Goal: Task Accomplishment & Management: Use online tool/utility

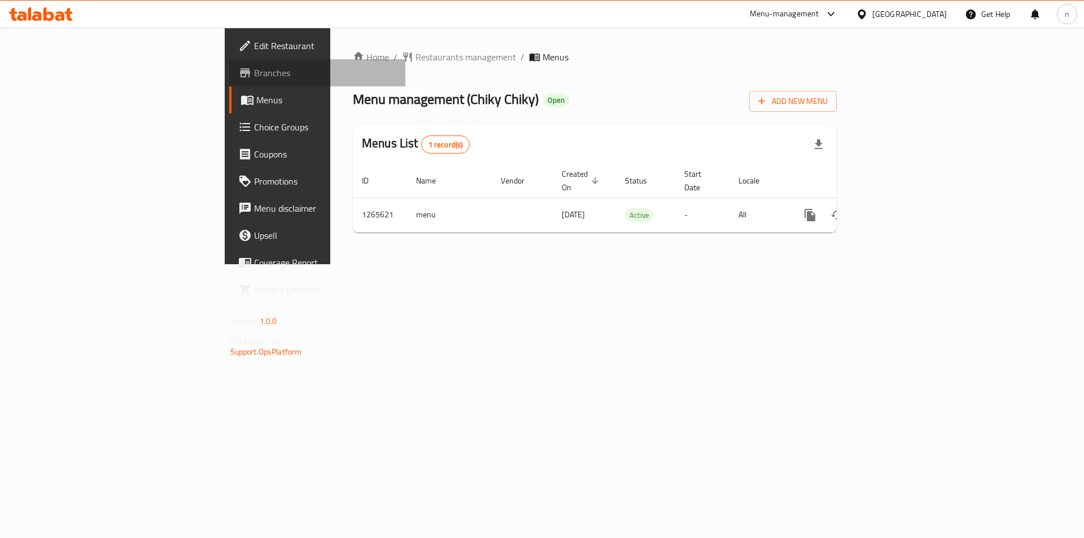
click at [254, 77] on span "Branches" at bounding box center [325, 73] width 143 height 14
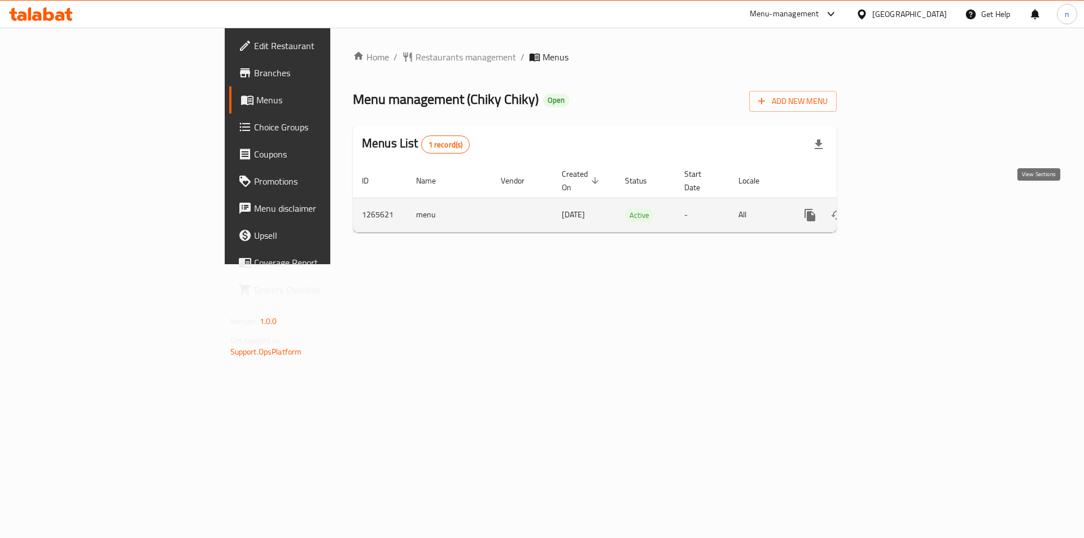
click at [898, 208] on icon "enhanced table" at bounding box center [892, 215] width 14 height 14
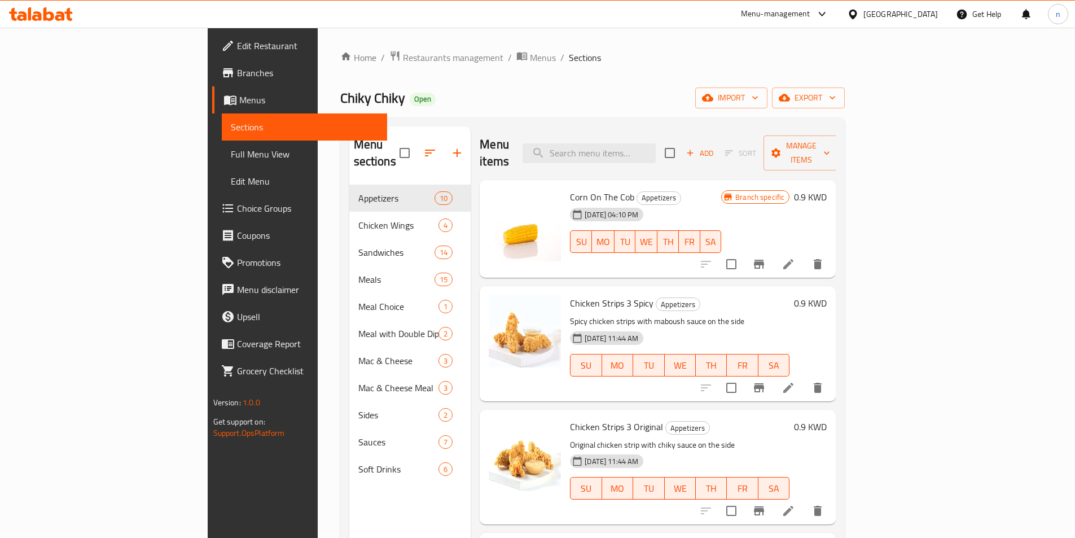
click at [231, 147] on span "Full Menu View" at bounding box center [304, 154] width 147 height 14
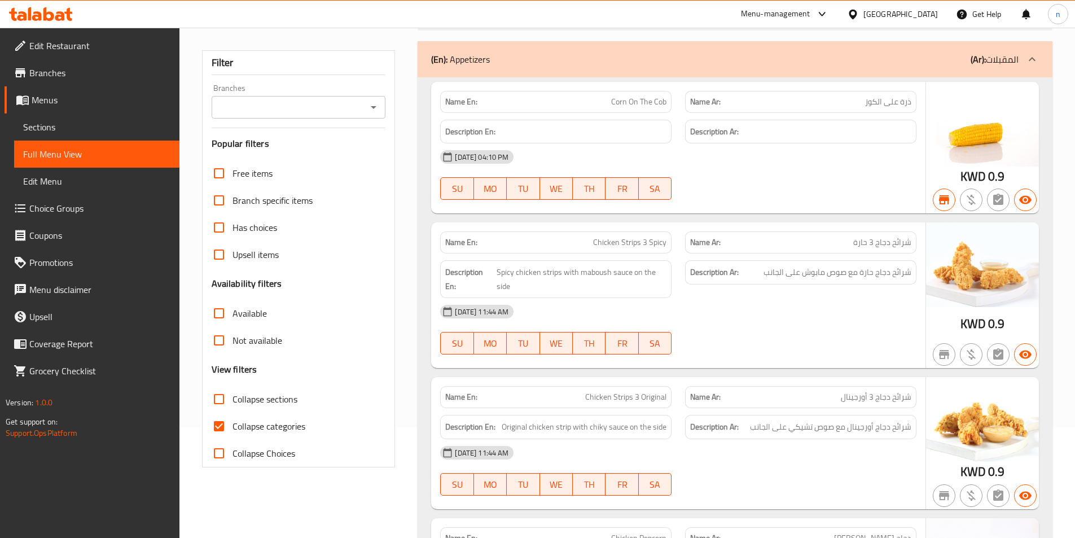
scroll to position [113, 0]
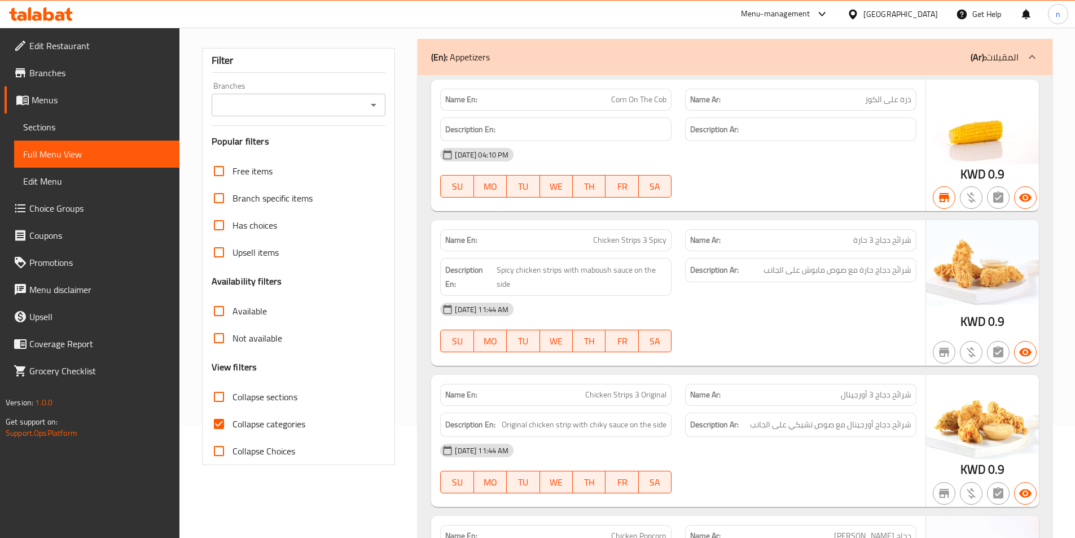
click at [257, 417] on span "Collapse categories" at bounding box center [269, 424] width 73 height 14
click at [233, 417] on input "Collapse categories" at bounding box center [218, 423] width 27 height 27
checkbox input "false"
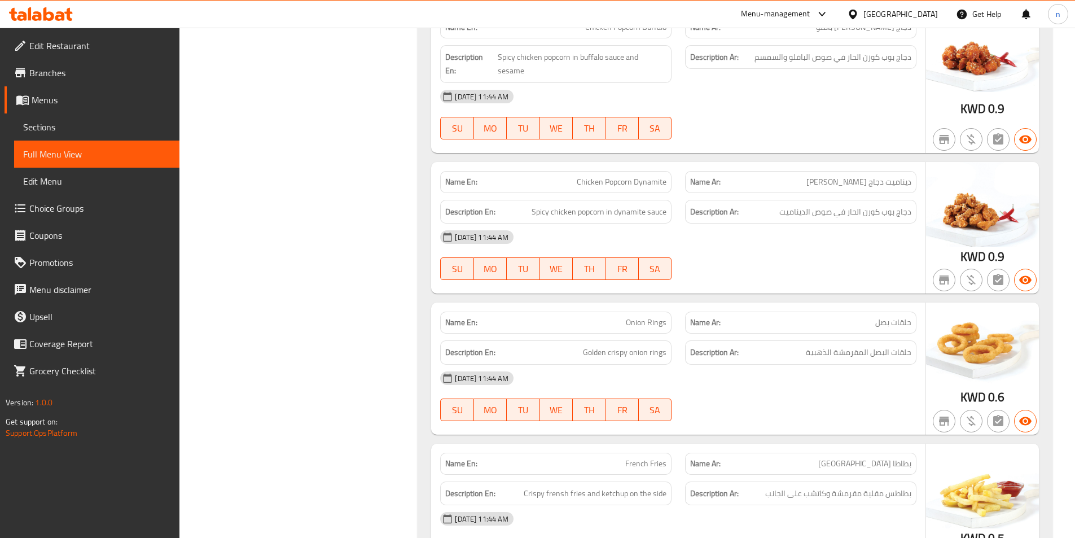
scroll to position [960, 0]
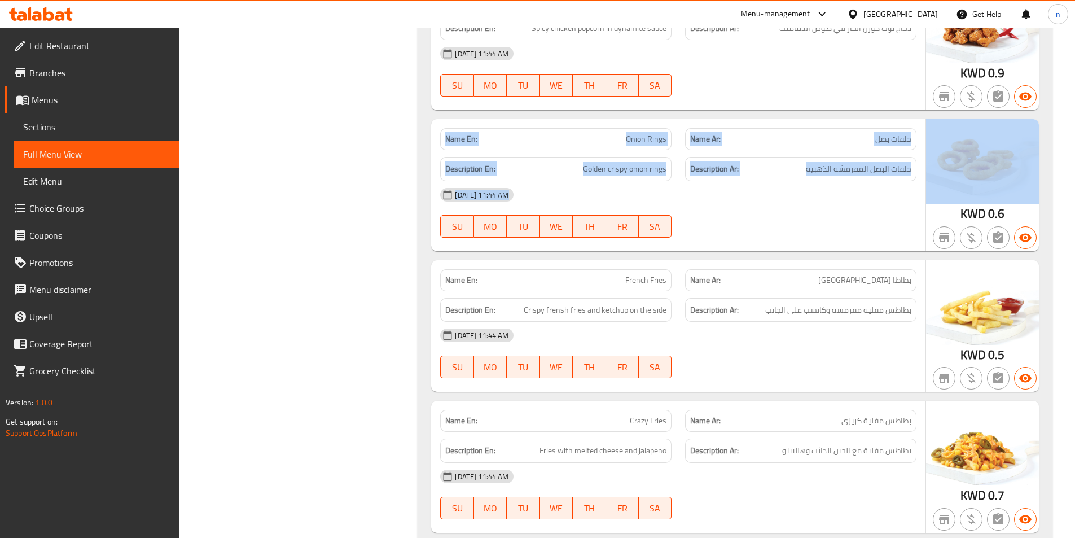
drag, startPoint x: 1075, startPoint y: 70, endPoint x: 1083, endPoint y: 115, distance: 45.8
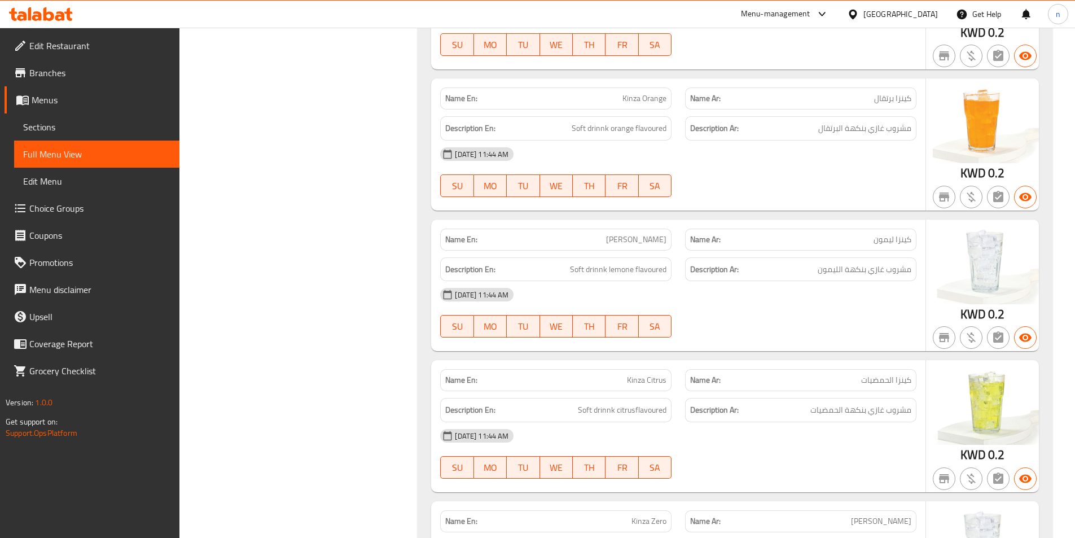
scroll to position [10546, 0]
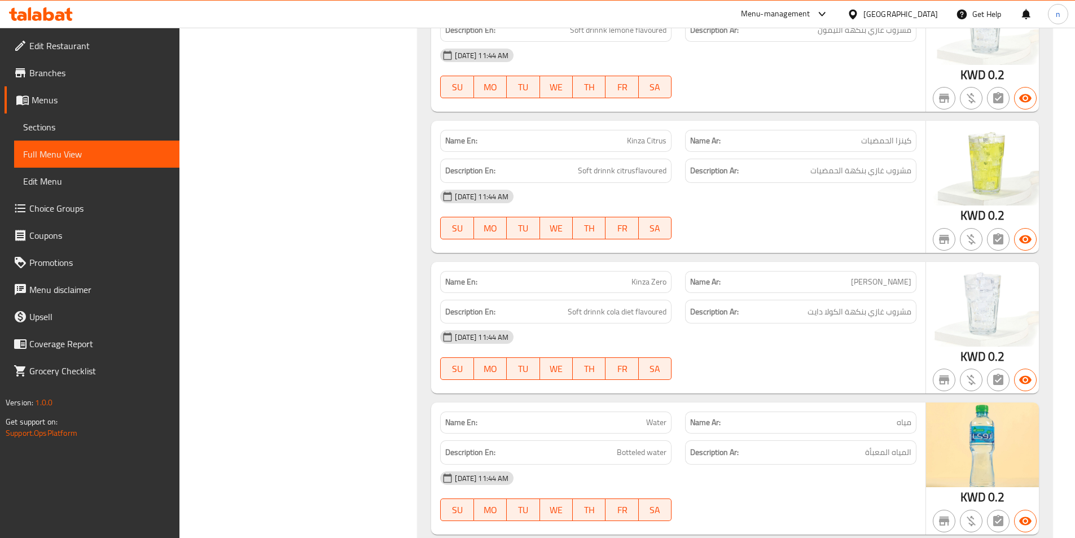
click at [67, 78] on span "Branches" at bounding box center [99, 73] width 141 height 14
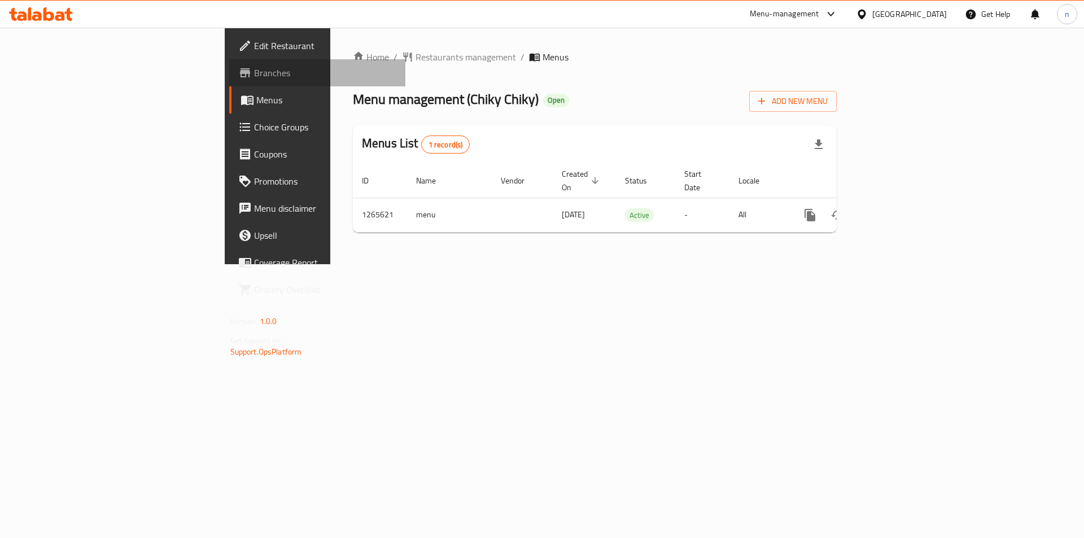
click at [254, 75] on span "Branches" at bounding box center [325, 73] width 143 height 14
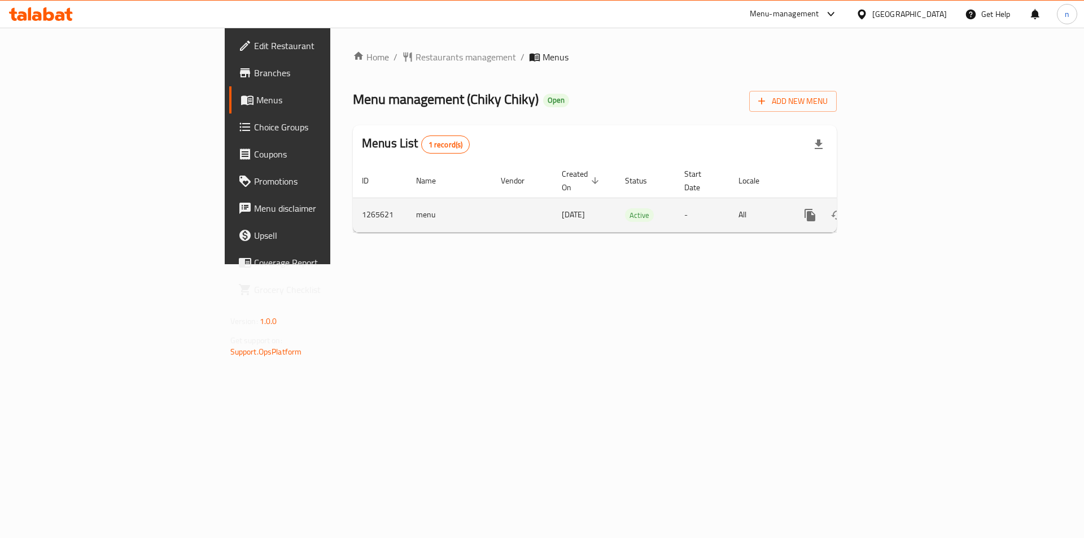
click at [898, 208] on icon "enhanced table" at bounding box center [892, 215] width 14 height 14
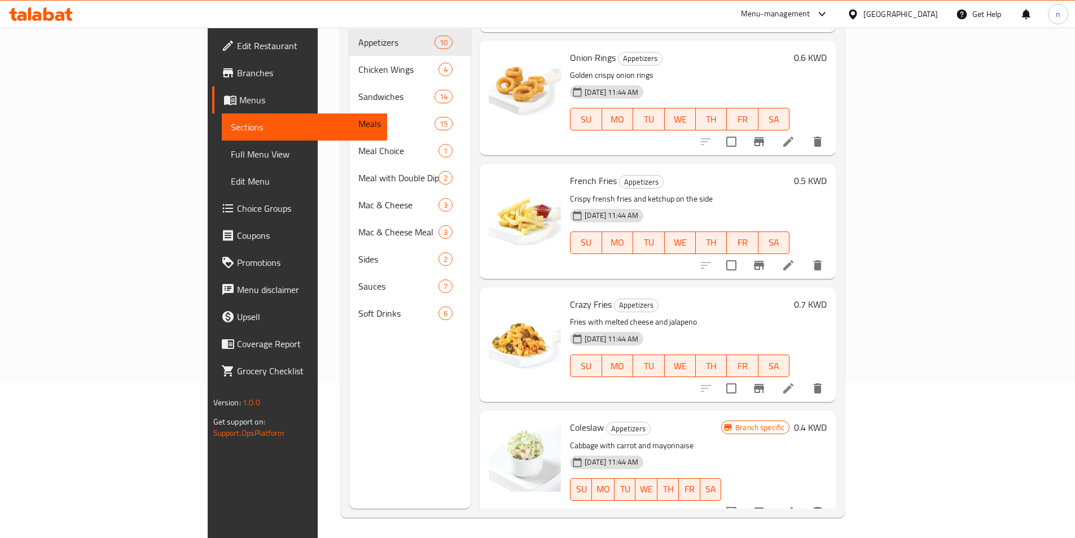
scroll to position [158, 0]
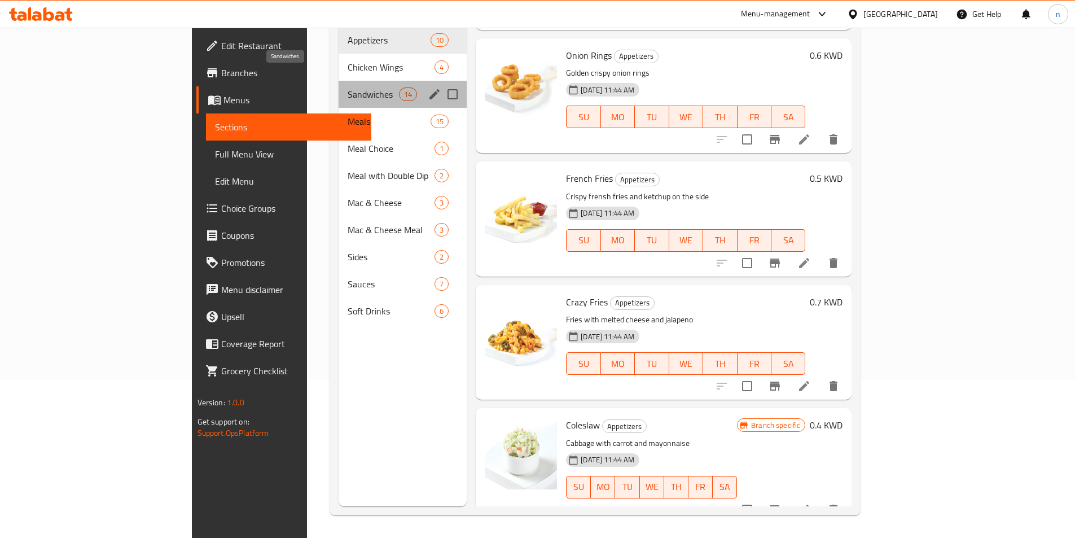
click at [348, 87] on span "Sandwiches" at bounding box center [373, 94] width 51 height 14
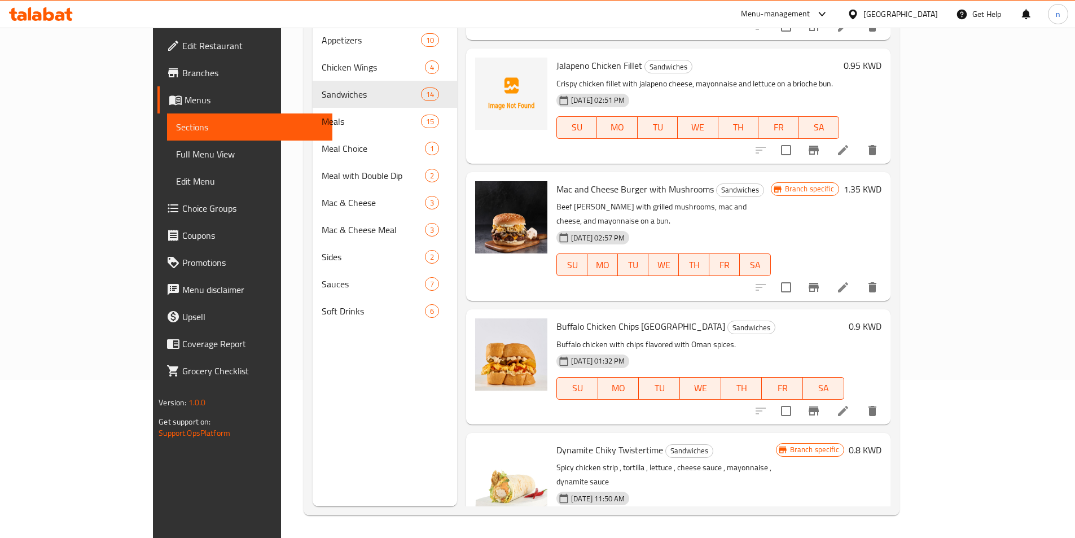
scroll to position [313, 0]
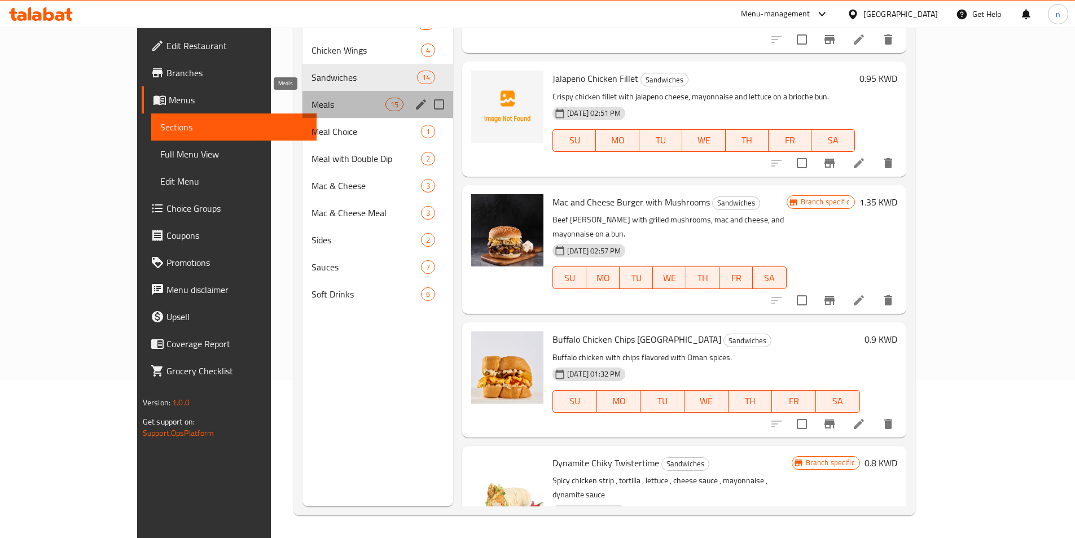
click at [312, 105] on span "Meals" at bounding box center [349, 105] width 74 height 14
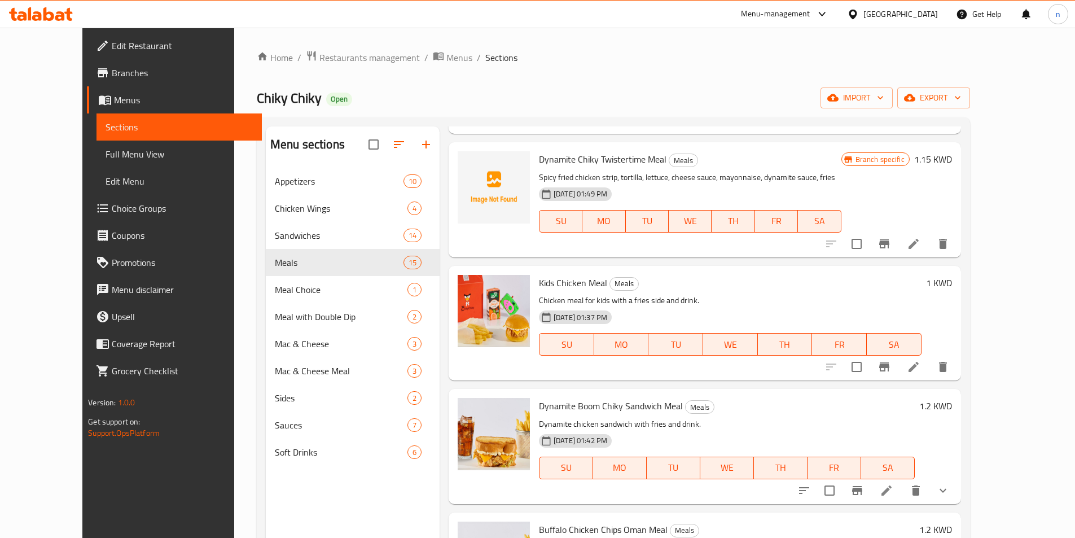
scroll to position [677, 0]
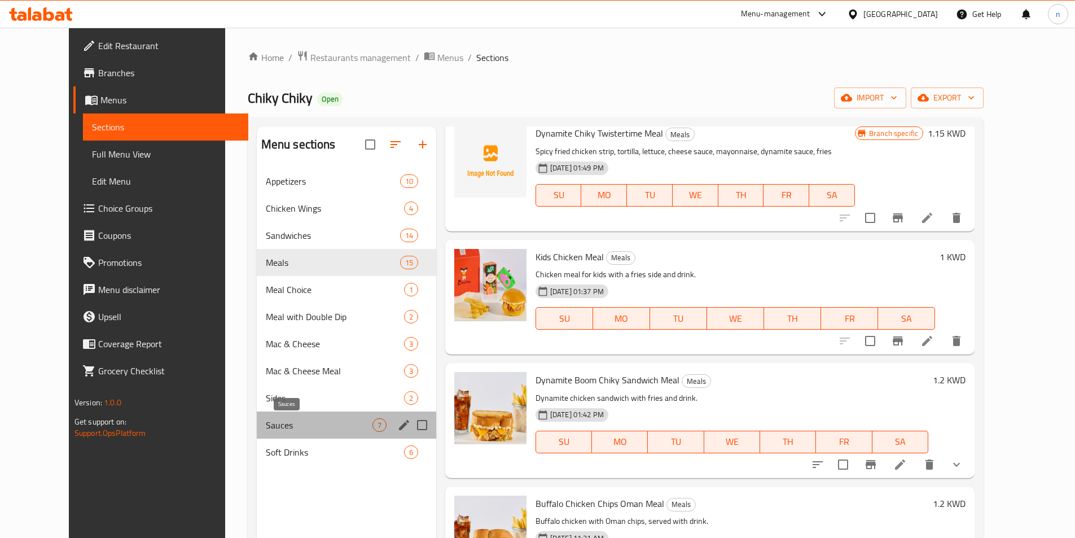
click at [271, 428] on span "Sauces" at bounding box center [319, 425] width 107 height 14
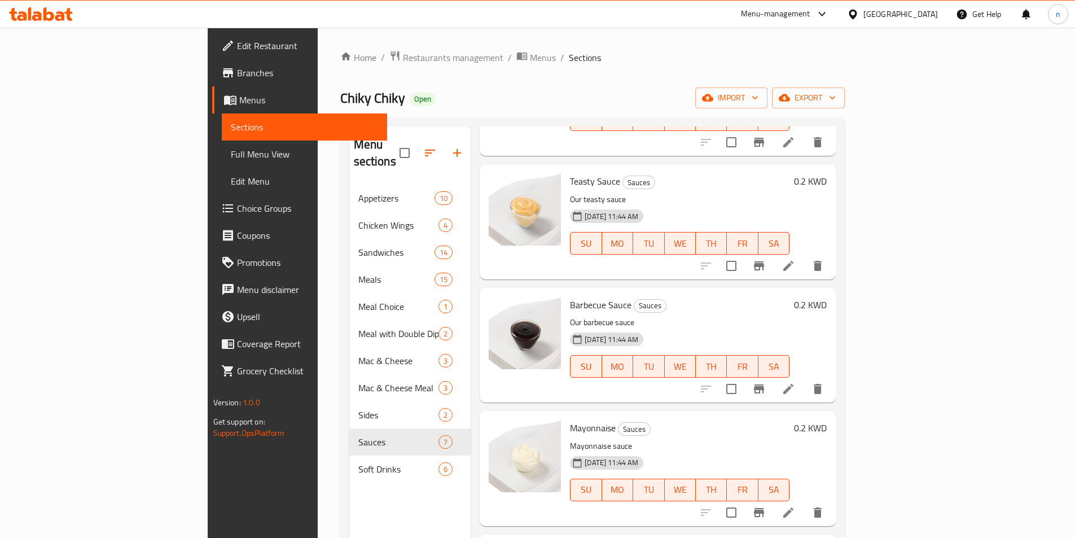
scroll to position [169, 0]
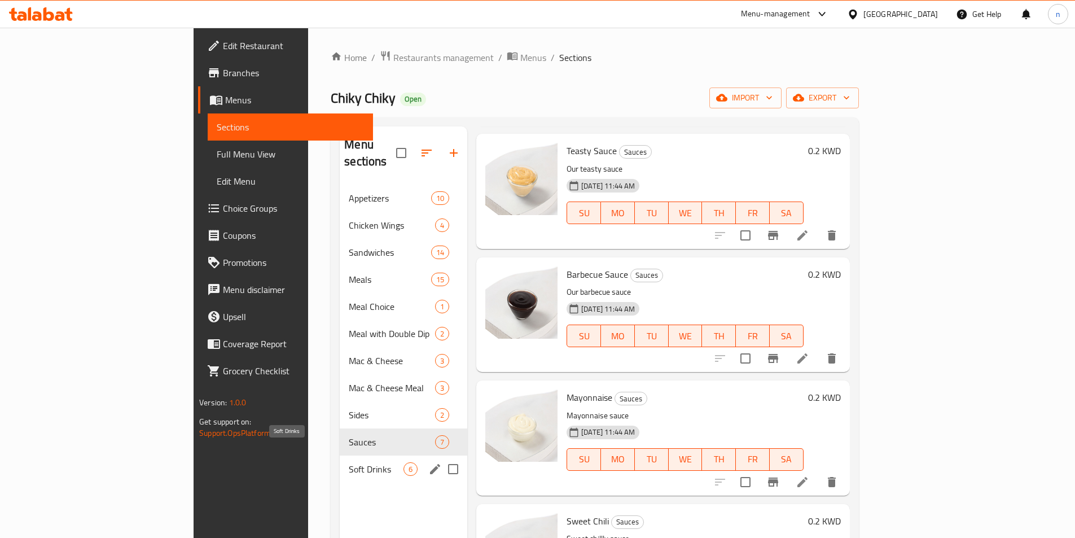
click at [349, 462] on span "Soft Drinks" at bounding box center [376, 469] width 55 height 14
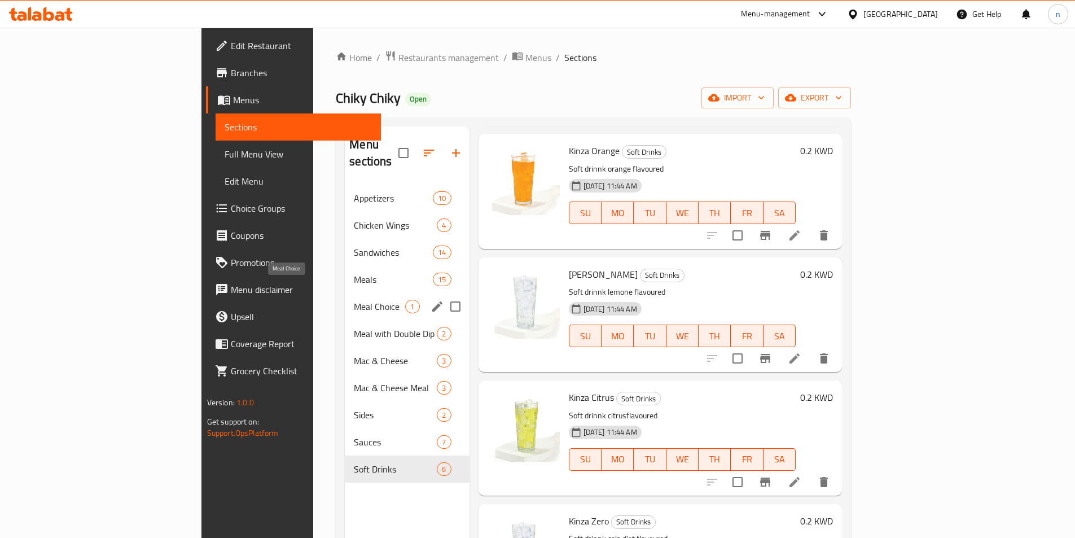
click at [354, 300] on span "Meal Choice" at bounding box center [379, 307] width 51 height 14
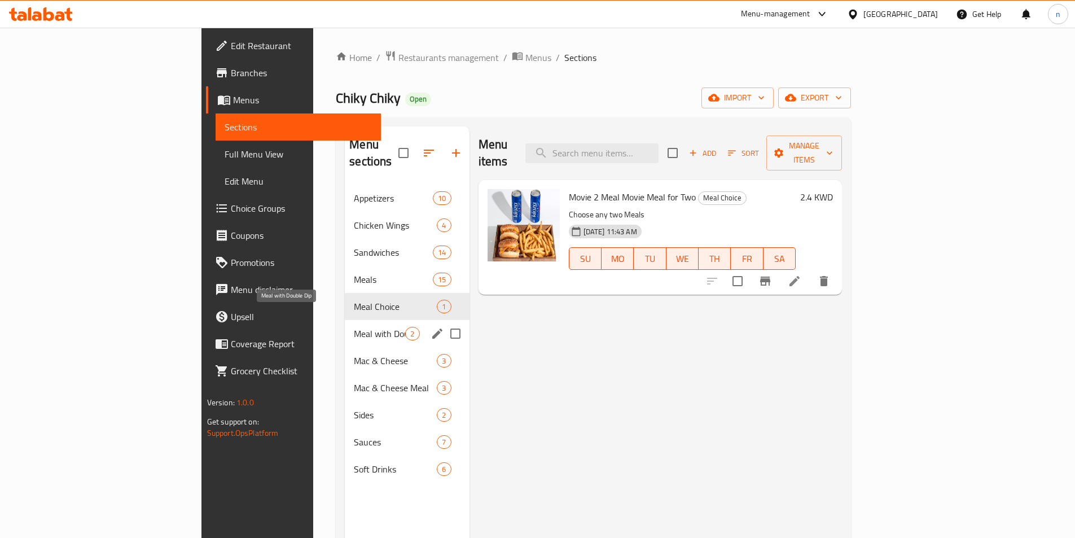
click at [354, 327] on span "Meal with Double Dip" at bounding box center [379, 334] width 51 height 14
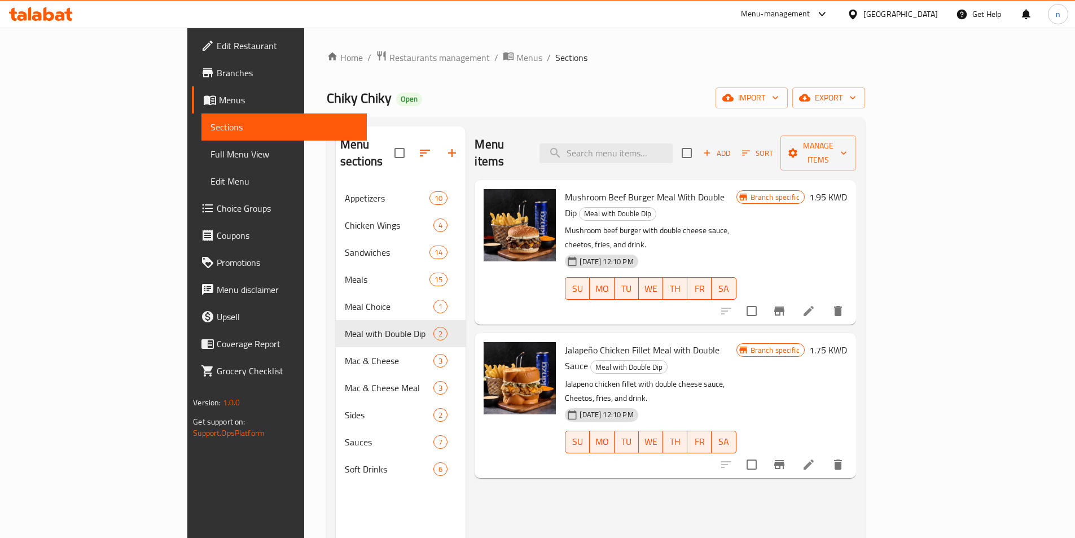
click at [219, 97] on span "Menus" at bounding box center [288, 100] width 139 height 14
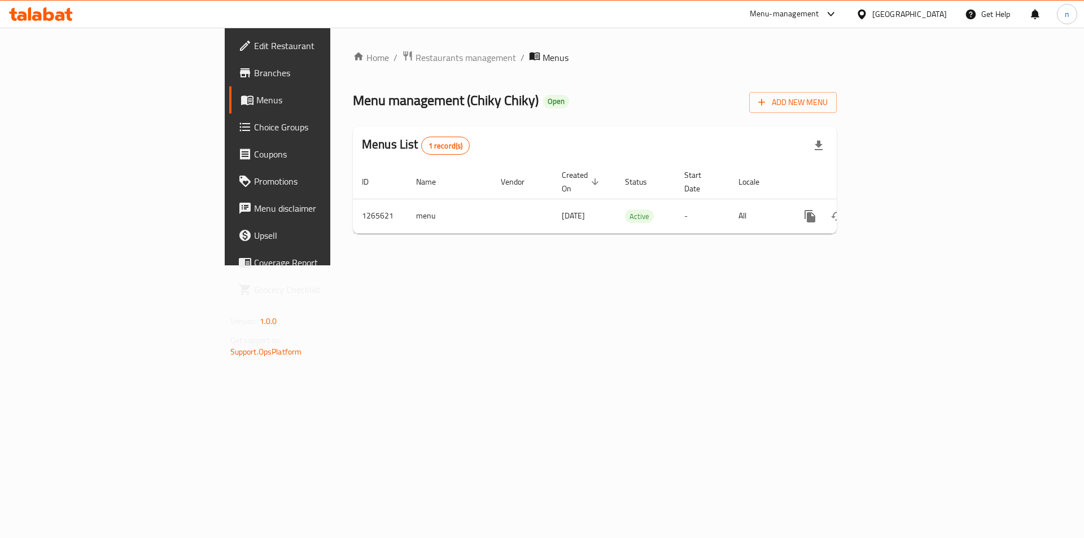
click at [254, 68] on span "Branches" at bounding box center [325, 73] width 143 height 14
click at [254, 76] on span "Branches" at bounding box center [325, 73] width 143 height 14
click at [229, 90] on link "Menus" at bounding box center [317, 99] width 177 height 27
click at [254, 76] on span "Branches" at bounding box center [325, 73] width 143 height 14
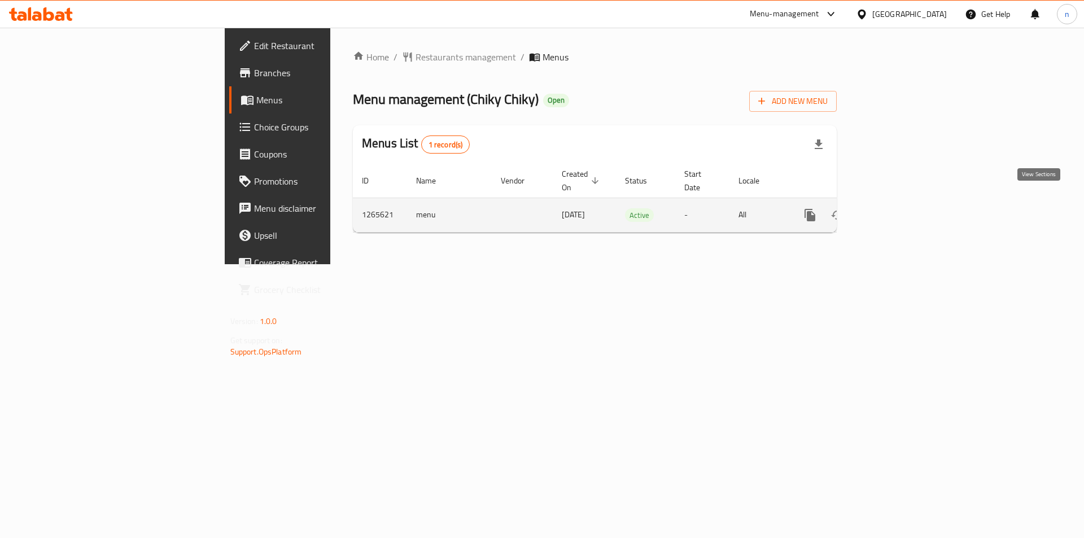
click at [898, 208] on icon "enhanced table" at bounding box center [892, 215] width 14 height 14
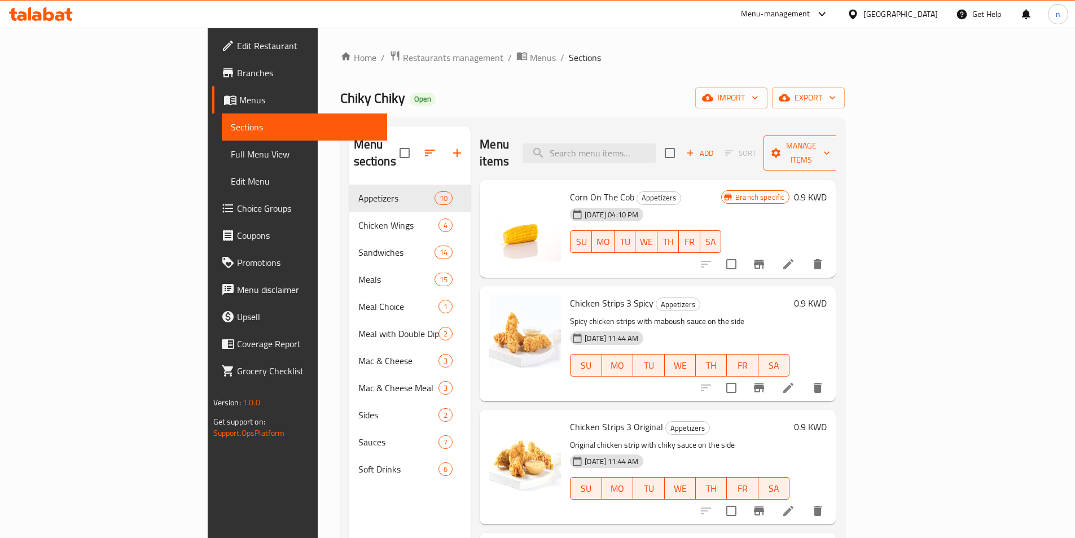
click at [839, 135] on button "Manage items" at bounding box center [802, 152] width 76 height 35
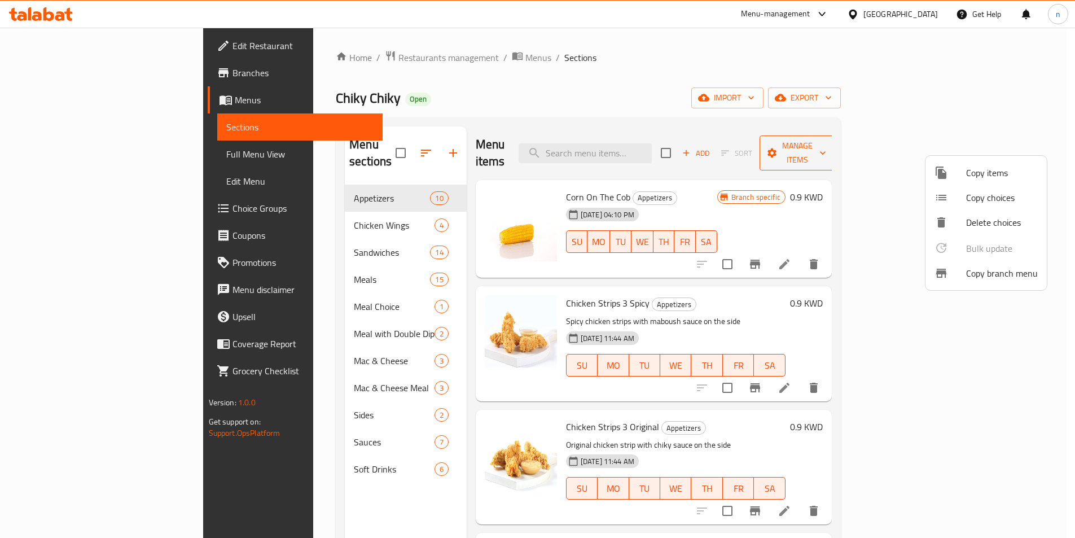
click at [979, 135] on div at bounding box center [537, 269] width 1075 height 538
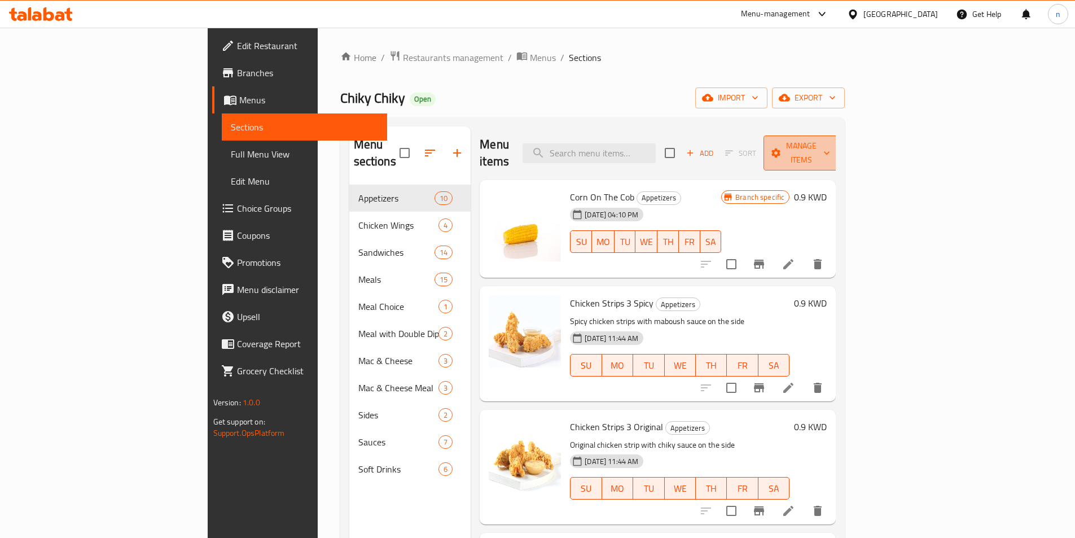
click at [830, 143] on span "Manage items" at bounding box center [802, 153] width 58 height 28
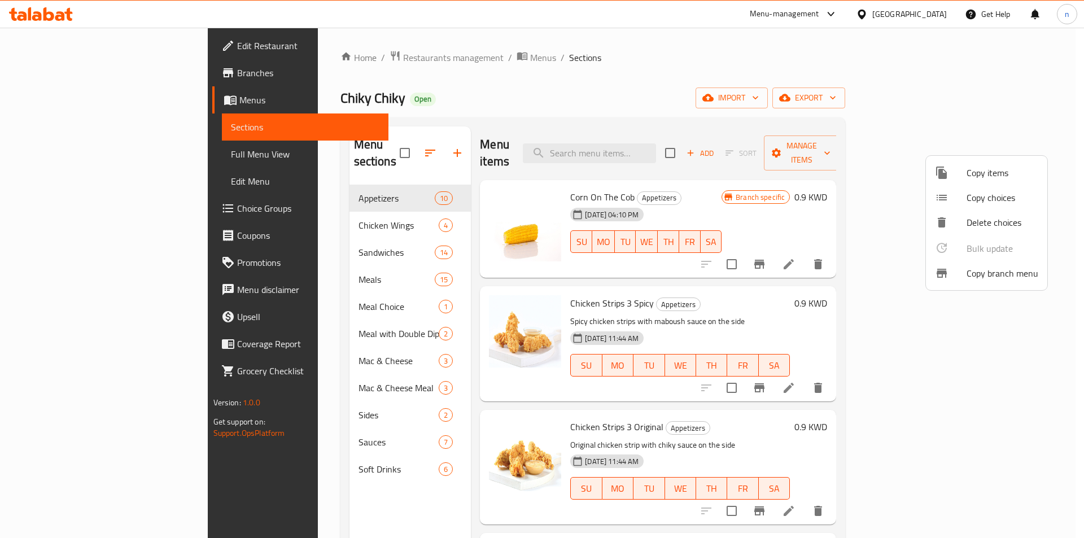
click at [1004, 272] on span "Copy branch menu" at bounding box center [1002, 273] width 72 height 14
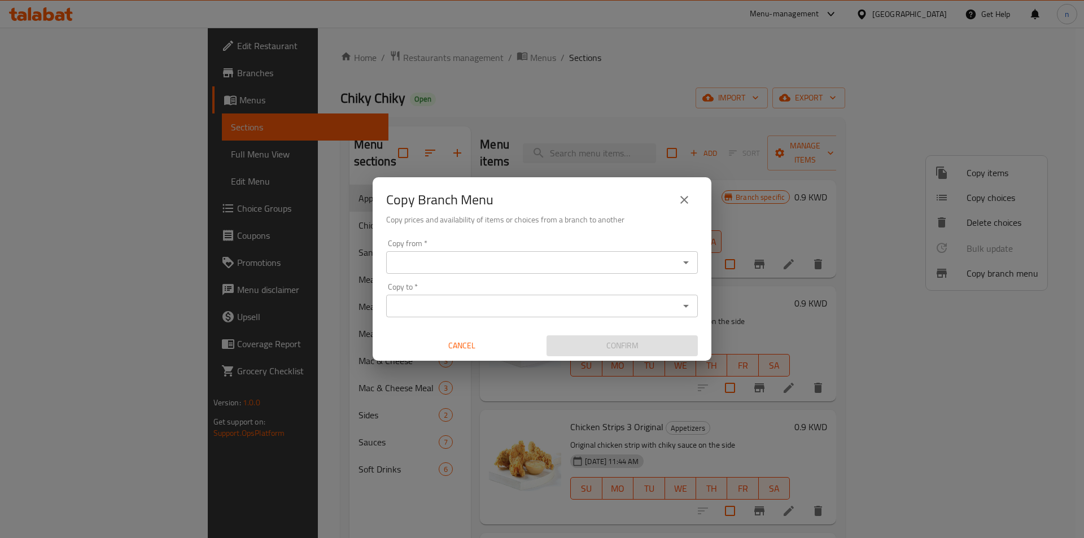
click at [507, 260] on input "Copy from   *" at bounding box center [532, 263] width 286 height 16
click at [457, 269] on input "Copy from   *" at bounding box center [532, 263] width 286 height 16
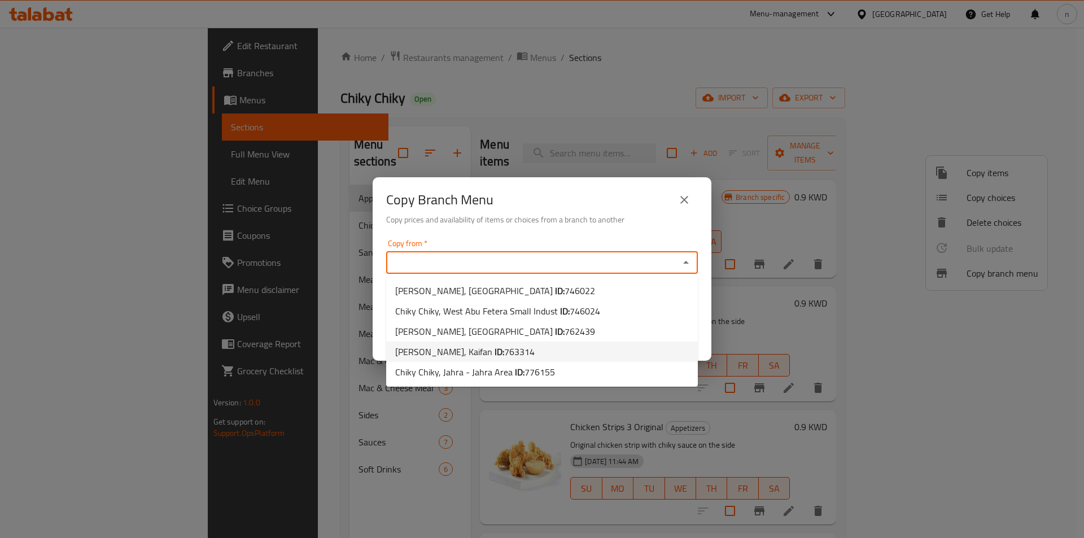
click at [504, 354] on span "763314" at bounding box center [519, 351] width 30 height 17
type input "[PERSON_NAME], Kaifan"
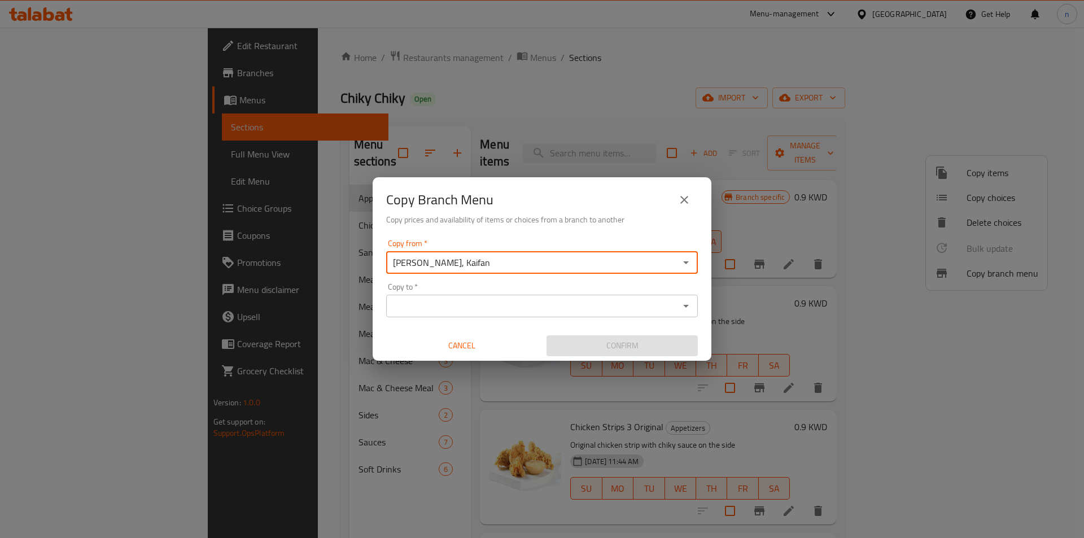
click at [494, 317] on div "Copy to *" at bounding box center [542, 306] width 312 height 23
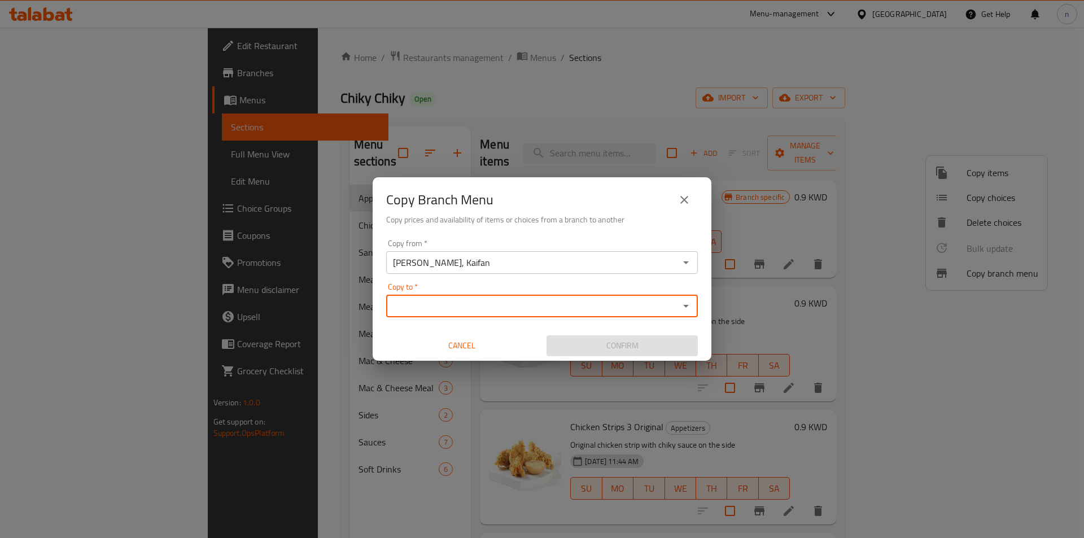
click at [694, 308] on div "Copy to *" at bounding box center [542, 306] width 312 height 23
click at [688, 307] on icon "Open" at bounding box center [686, 306] width 14 height 14
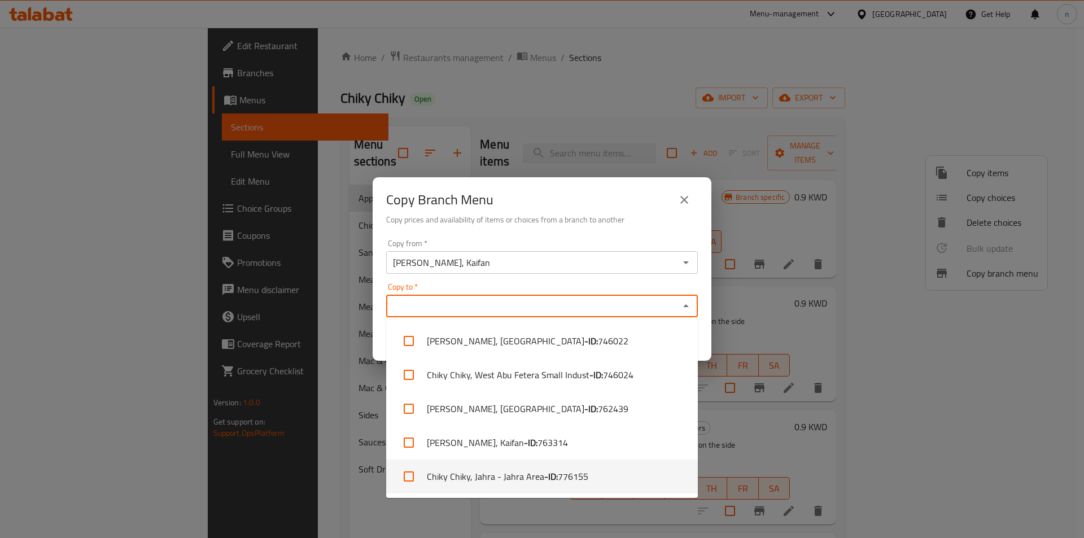
click at [486, 474] on li "Chiky Chiky, Jahra - Jahra Area - ID: 776155" at bounding box center [542, 476] width 312 height 34
checkbox input "true"
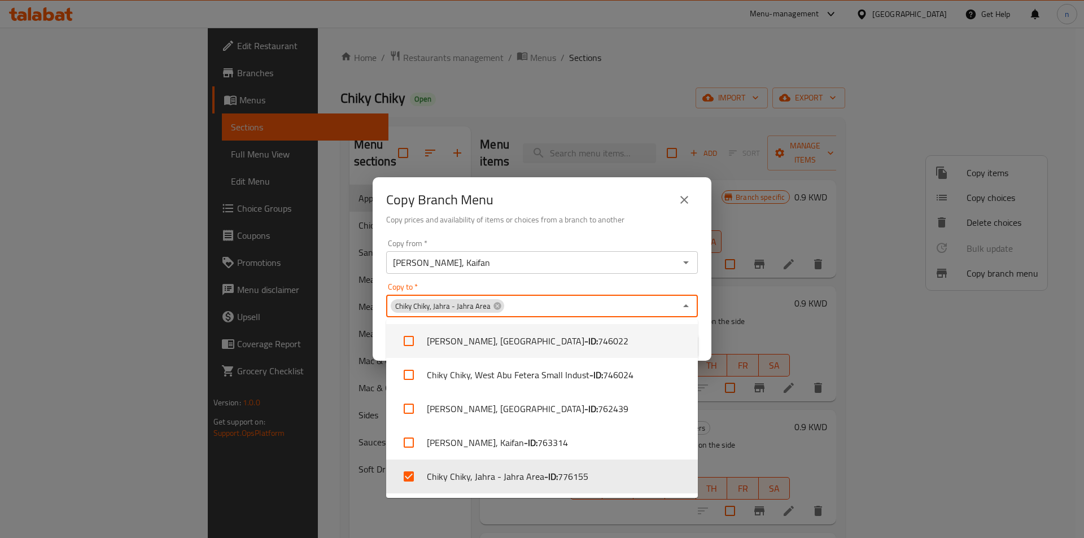
click at [496, 293] on div "Copy to   * Chiky Chiky, Jahra - Jahra Area Copy to *" at bounding box center [542, 300] width 312 height 34
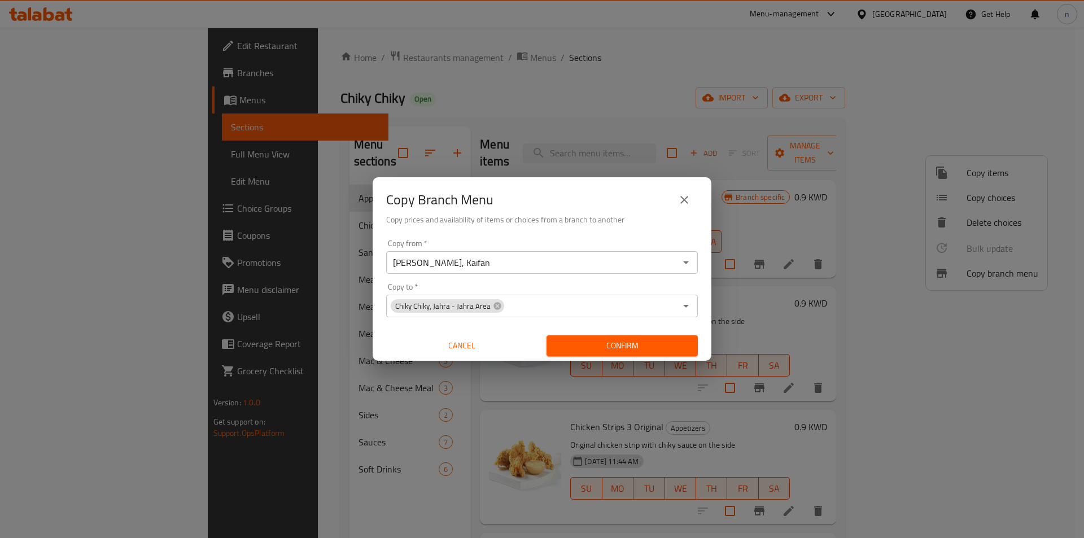
click at [614, 278] on div "Copy from   * [PERSON_NAME], Kaifan Copy from * Copy to   * Chiky Chiky, Jahra …" at bounding box center [542, 298] width 339 height 126
click at [631, 345] on span "Confirm" at bounding box center [621, 346] width 133 height 14
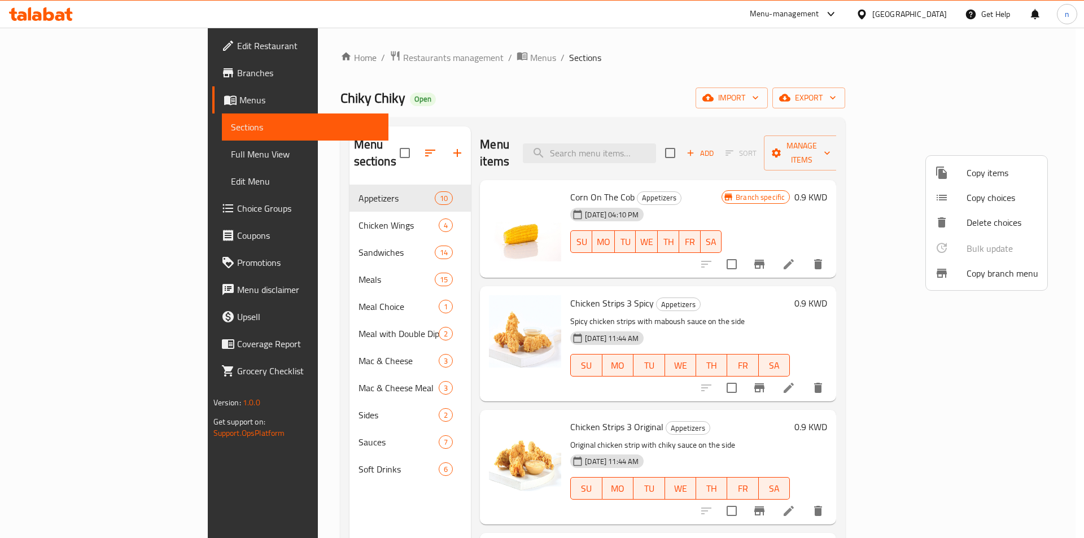
click at [57, 110] on div at bounding box center [542, 269] width 1084 height 538
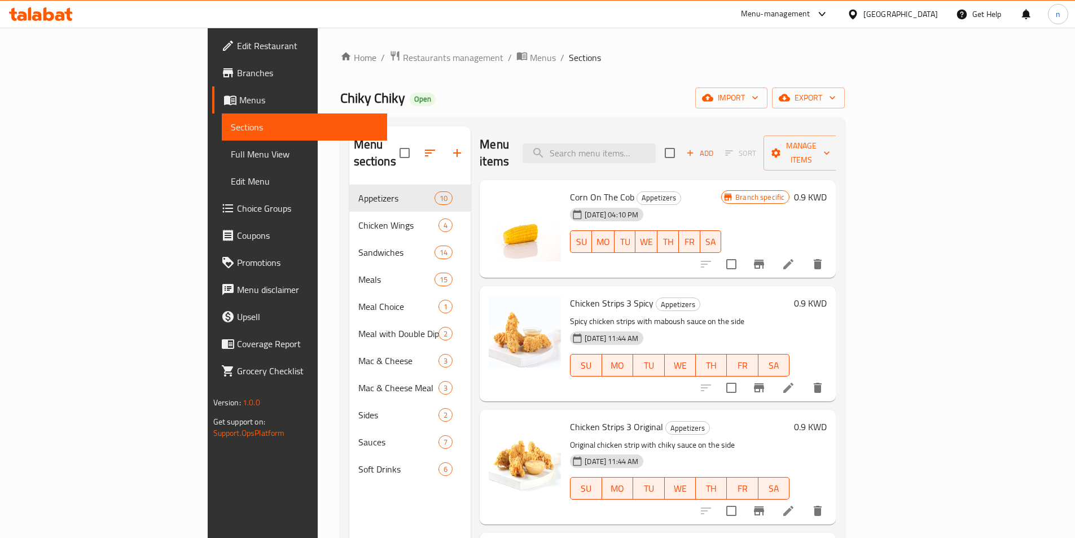
click at [231, 158] on span "Full Menu View" at bounding box center [304, 154] width 147 height 14
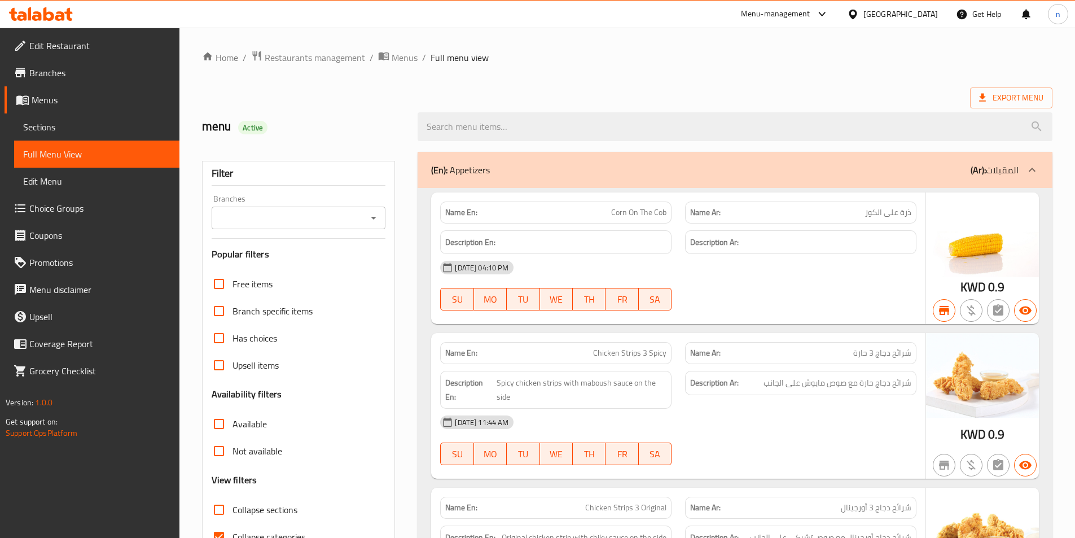
click at [255, 217] on input "Branches" at bounding box center [289, 218] width 149 height 16
click at [377, 218] on icon "Close" at bounding box center [374, 218] width 14 height 14
click at [377, 218] on icon "Open" at bounding box center [374, 218] width 14 height 14
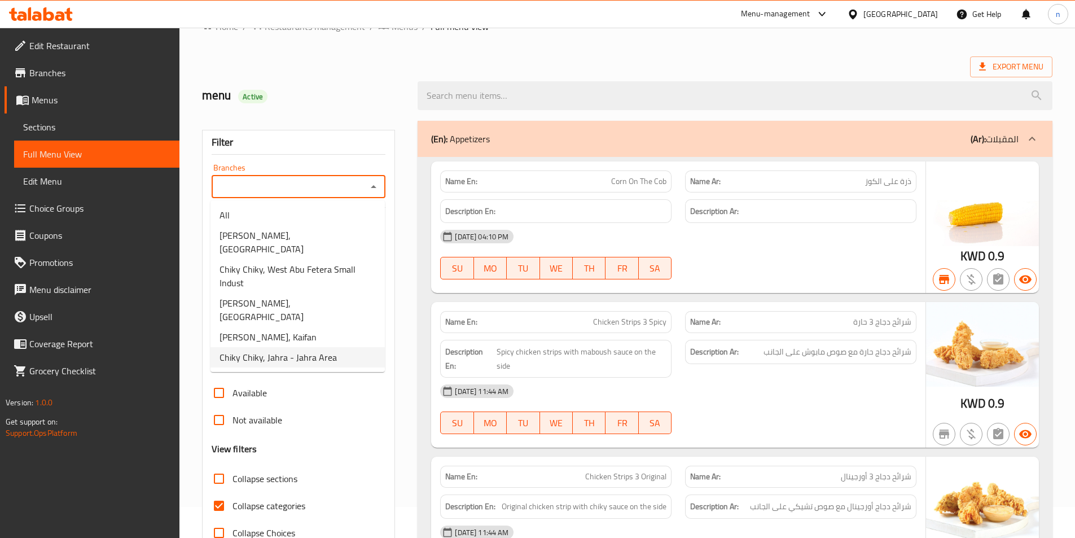
scroll to position [56, 0]
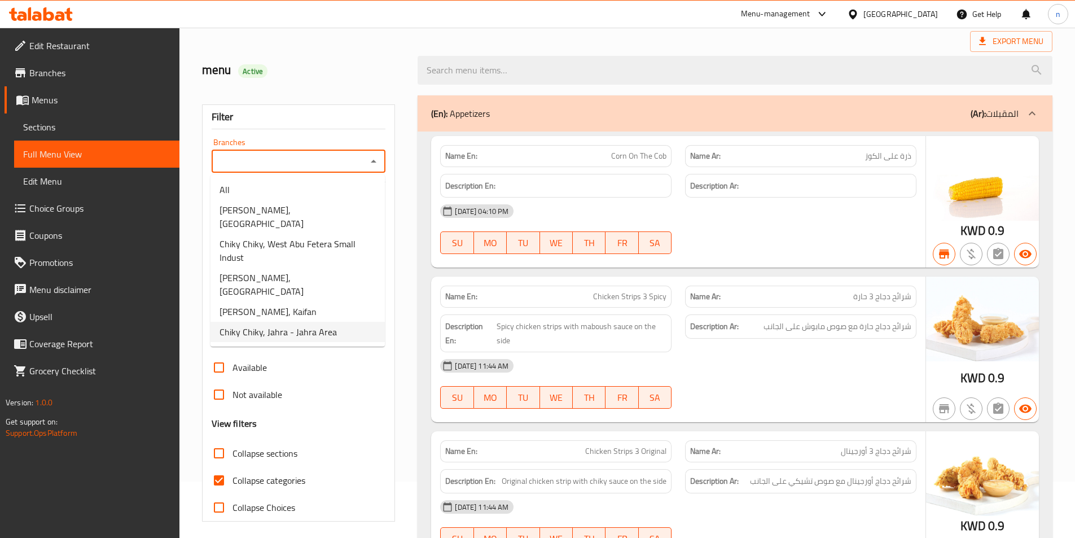
drag, startPoint x: 342, startPoint y: 300, endPoint x: 338, endPoint y: 314, distance: 14.1
click at [340, 322] on li "Chiky Chiky, Jahra - Jahra Area" at bounding box center [298, 332] width 174 height 20
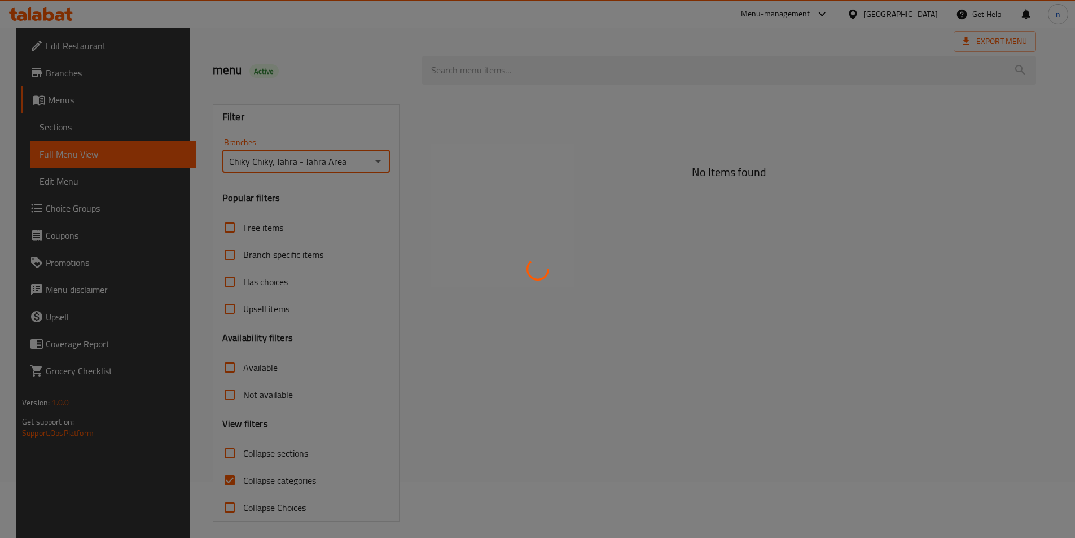
type input "Chiky Chiky, Jahra - Jahra Area"
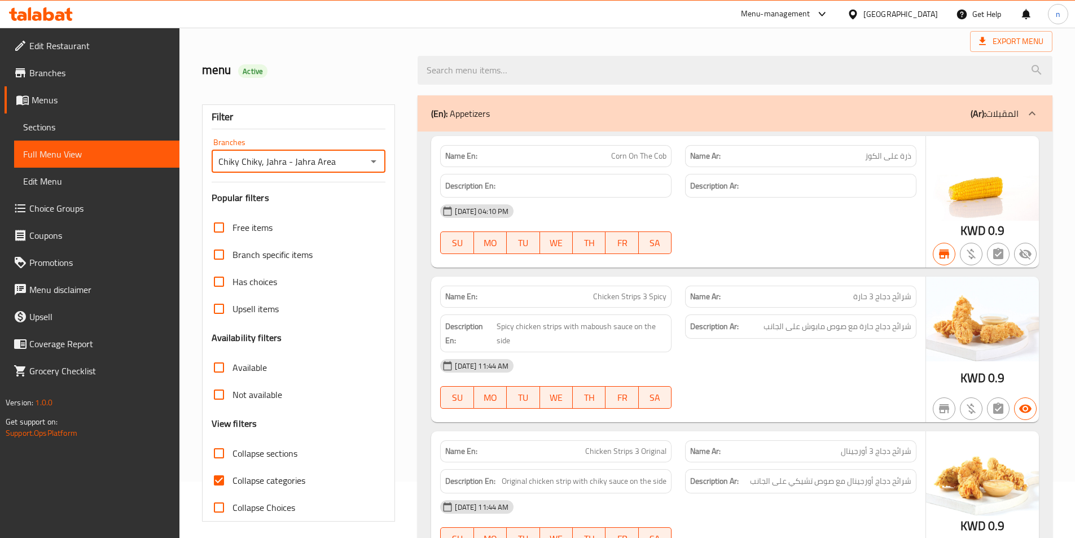
click at [265, 481] on span "Collapse categories" at bounding box center [269, 481] width 73 height 14
click at [233, 481] on input "Collapse categories" at bounding box center [218, 480] width 27 height 27
checkbox input "false"
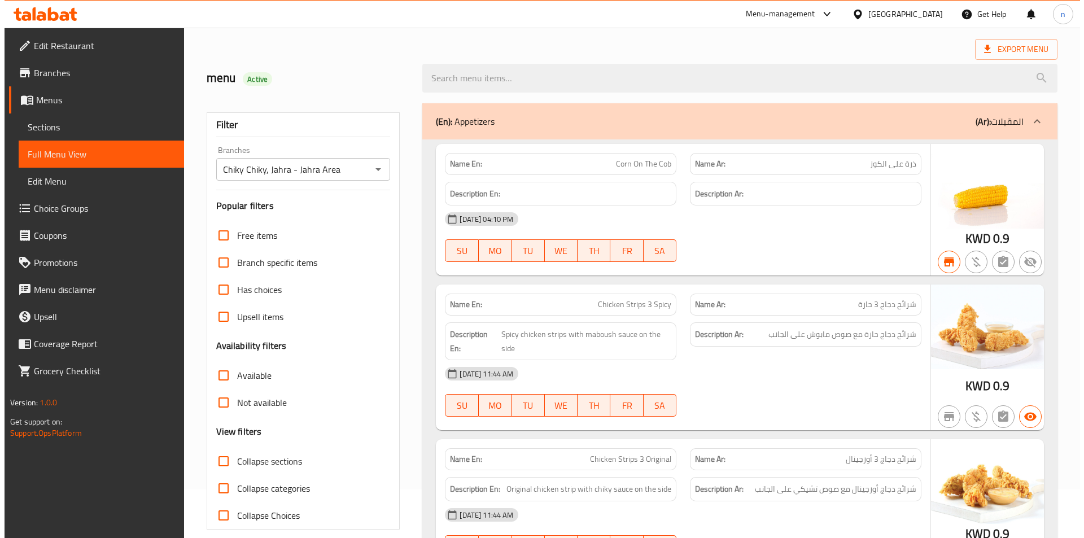
scroll to position [0, 0]
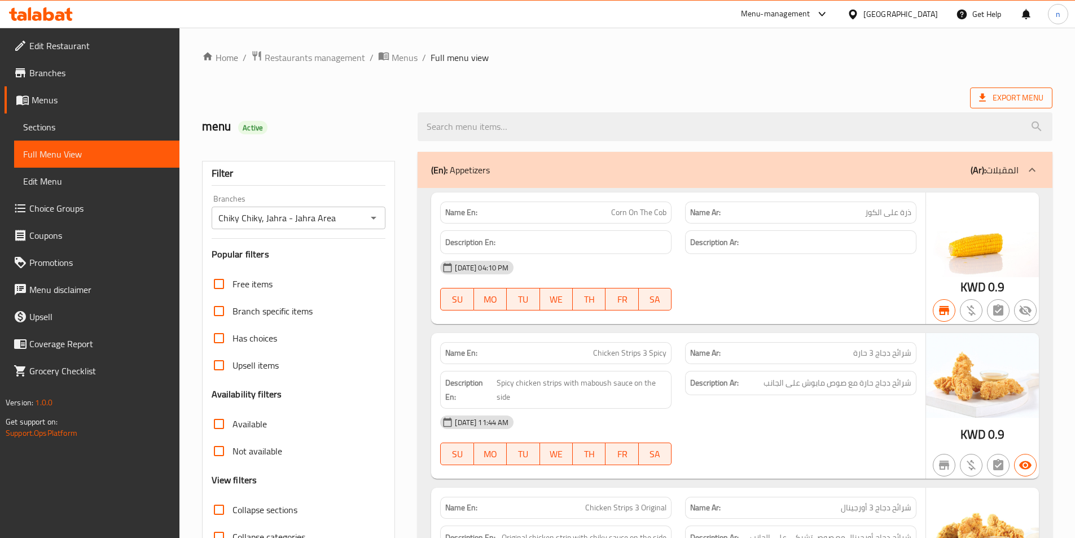
click at [1017, 91] on span "Export Menu" at bounding box center [1011, 98] width 64 height 14
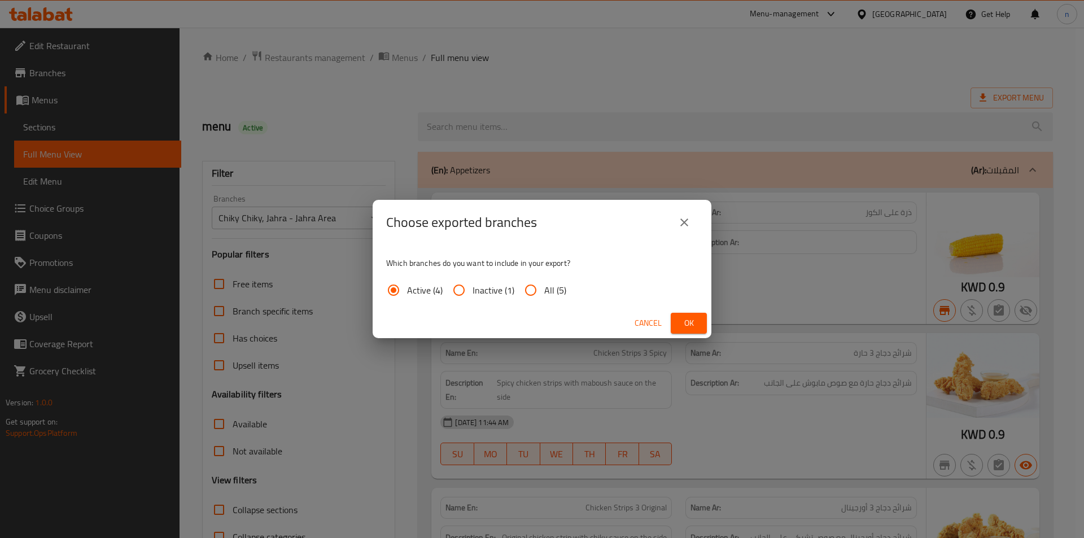
click at [548, 294] on span "All (5)" at bounding box center [555, 290] width 22 height 14
click at [544, 294] on input "All (5)" at bounding box center [530, 290] width 27 height 27
radio input "true"
click at [687, 329] on span "Ok" at bounding box center [689, 323] width 18 height 14
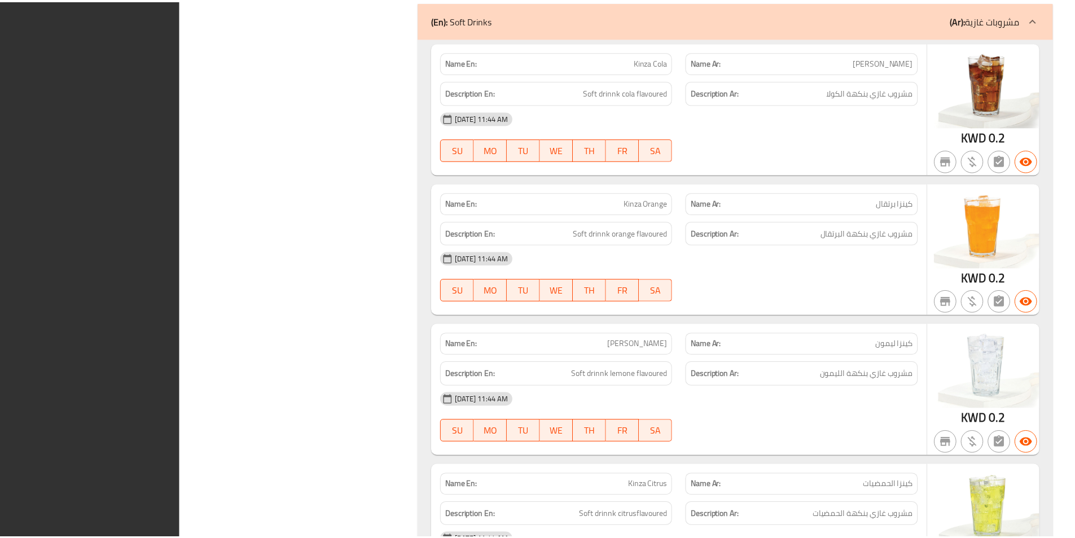
scroll to position [10546, 0]
